Goal: Task Accomplishment & Management: Manage account settings

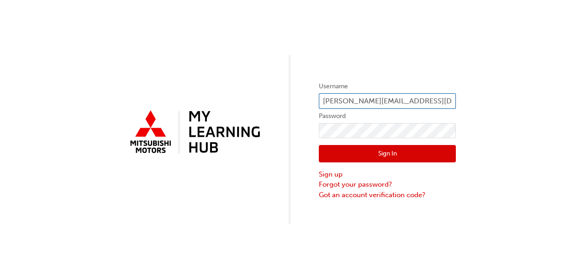
click at [343, 101] on input "charlie@lindenbergco.com.au" at bounding box center [387, 101] width 137 height 16
click at [345, 102] on input "charlie@lindenbergco.com.au" at bounding box center [387, 101] width 137 height 16
type input "paul@lindenbergco.com.au"
click at [416, 151] on button "Sign In" at bounding box center [387, 153] width 137 height 17
